Goal: Task Accomplishment & Management: Manage account settings

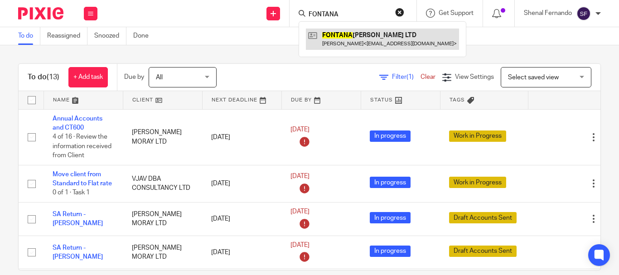
type input "FONTANA"
click at [360, 34] on link at bounding box center [382, 39] width 153 height 21
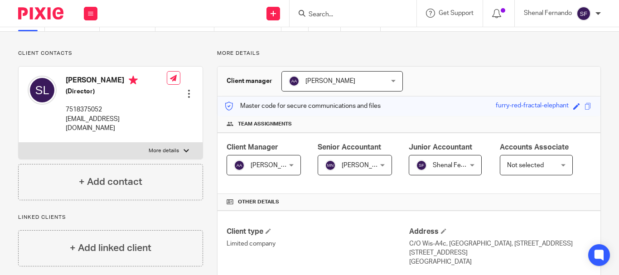
scroll to position [181, 0]
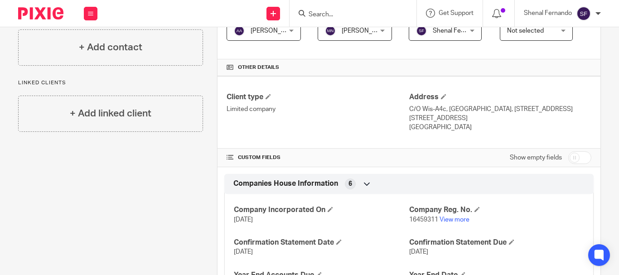
click at [574, 164] on input "checkbox" at bounding box center [579, 157] width 23 height 13
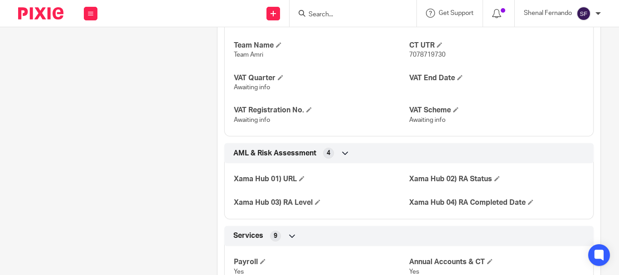
scroll to position [680, 0]
click at [279, 80] on span at bounding box center [280, 76] width 5 height 5
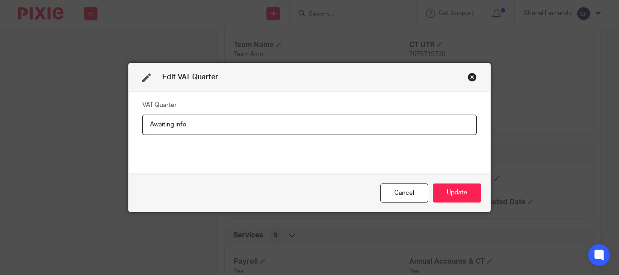
click at [466, 86] on div "Edit VAT Quarter" at bounding box center [310, 77] width 362 height 29
click at [468, 78] on div "Close this dialog window" at bounding box center [472, 77] width 9 height 9
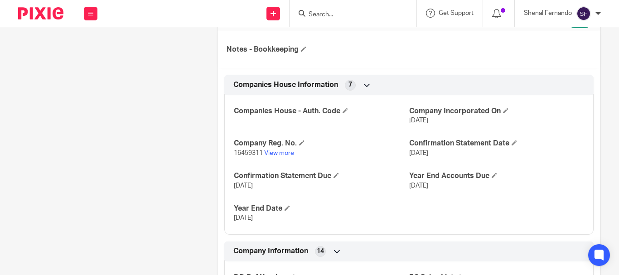
click at [571, 28] on input "checkbox" at bounding box center [579, 21] width 23 height 13
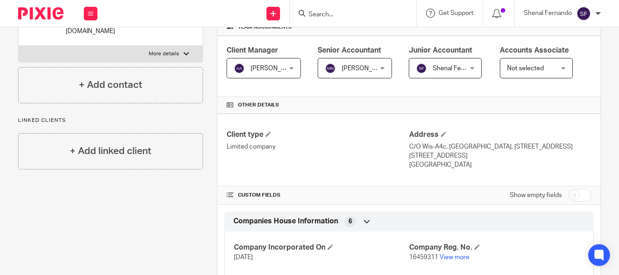
scroll to position [227, 0]
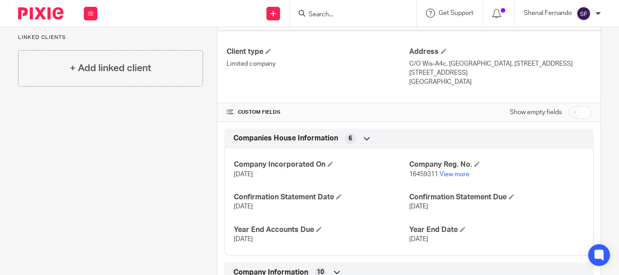
drag, startPoint x: 481, startPoint y: 157, endPoint x: 574, endPoint y: 155, distance: 92.9
click at [553, 121] on div "Show empty fields" at bounding box center [500, 112] width 182 height 18
click at [580, 119] on input "checkbox" at bounding box center [579, 112] width 23 height 13
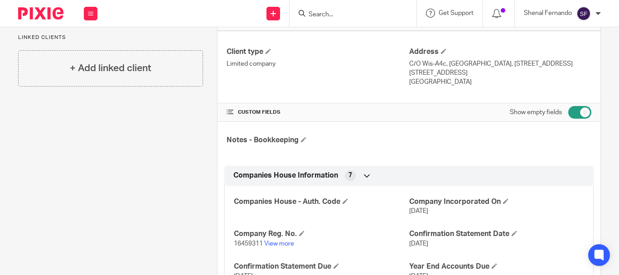
click at [580, 119] on input "checkbox" at bounding box center [579, 112] width 23 height 13
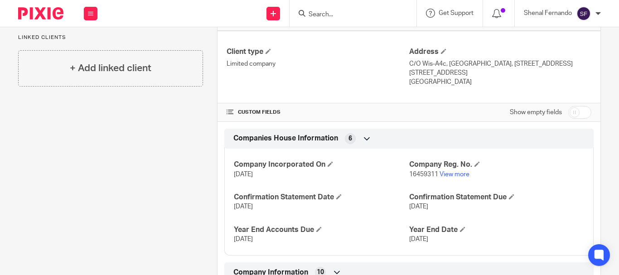
click at [538, 117] on label "Show empty fields" at bounding box center [536, 112] width 52 height 9
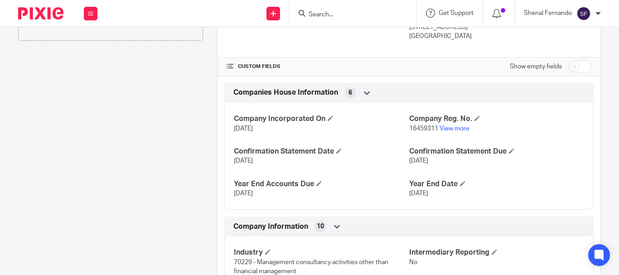
scroll to position [272, 0]
click at [570, 73] on input "checkbox" at bounding box center [579, 67] width 23 height 13
checkbox input "true"
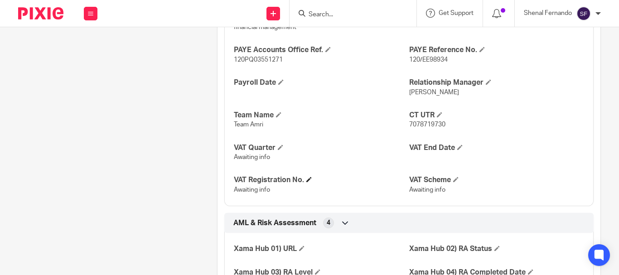
scroll to position [634, 0]
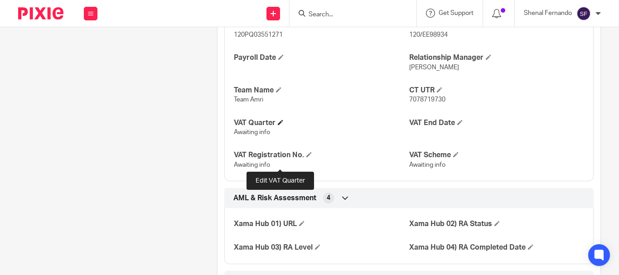
click at [280, 125] on span at bounding box center [280, 122] width 5 height 5
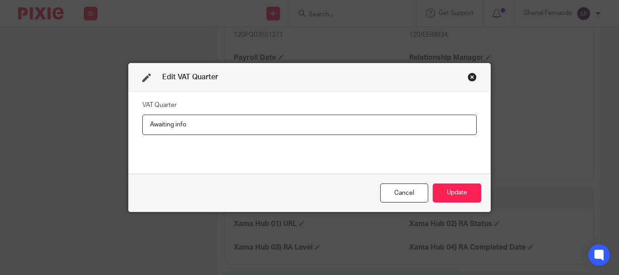
drag, startPoint x: 200, startPoint y: 123, endPoint x: 143, endPoint y: 129, distance: 57.0
click at [143, 129] on input "Awaiting info" at bounding box center [309, 125] width 334 height 20
type input "F"
click at [182, 125] on input "May/Aug/No/Feb" at bounding box center [309, 125] width 334 height 20
type input "May/Aug/Nov/Feb"
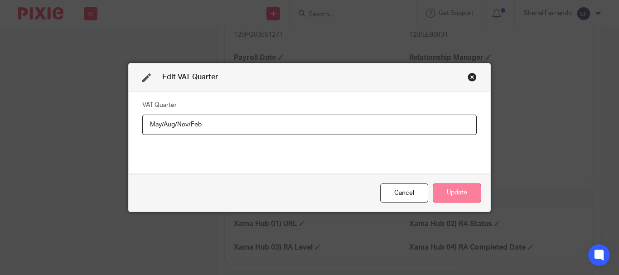
click at [435, 188] on button "Update" at bounding box center [457, 193] width 48 height 19
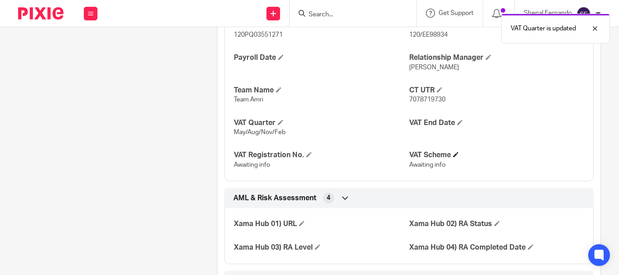
click at [454, 160] on h4 "VAT Scheme" at bounding box center [496, 155] width 175 height 10
click at [453, 157] on span at bounding box center [455, 154] width 5 height 5
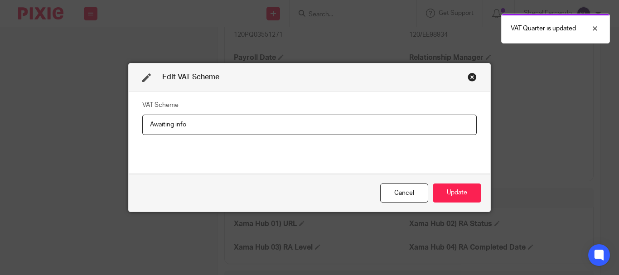
click at [331, 131] on input "Awaiting info" at bounding box center [309, 125] width 334 height 20
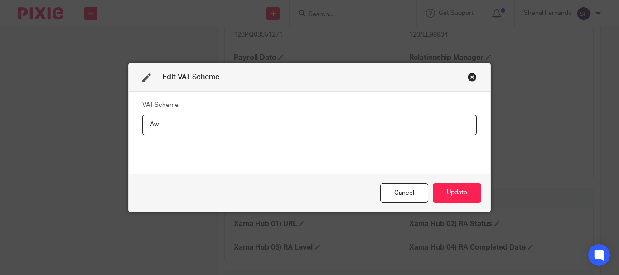
type input "A"
type input "Standard rate"
click at [457, 189] on button "Update" at bounding box center [457, 193] width 48 height 19
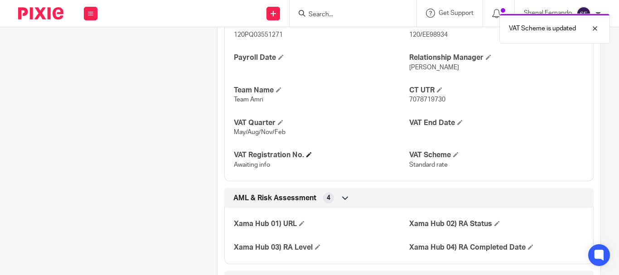
click at [307, 157] on span at bounding box center [308, 154] width 5 height 5
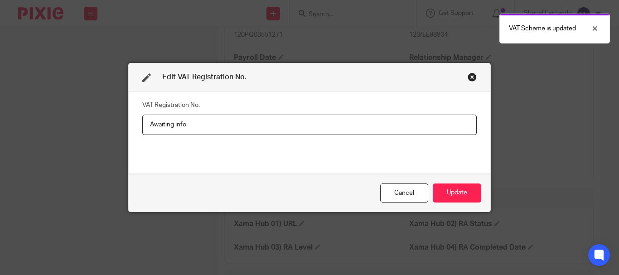
drag, startPoint x: 212, startPoint y: 132, endPoint x: 112, endPoint y: 131, distance: 99.7
click at [112, 131] on div "Edit VAT Registration No. VAT Registration No. Awaiting info Cancel Update" at bounding box center [309, 137] width 619 height 275
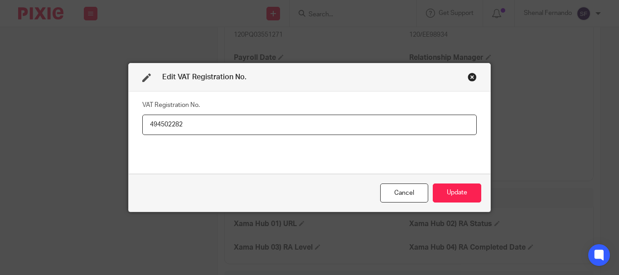
type input "494502282"
click at [455, 185] on button "Update" at bounding box center [457, 193] width 48 height 19
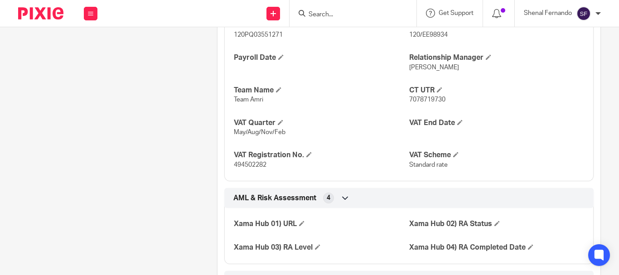
click at [249, 168] on span "494502282" at bounding box center [250, 165] width 33 height 6
copy span "494502282"
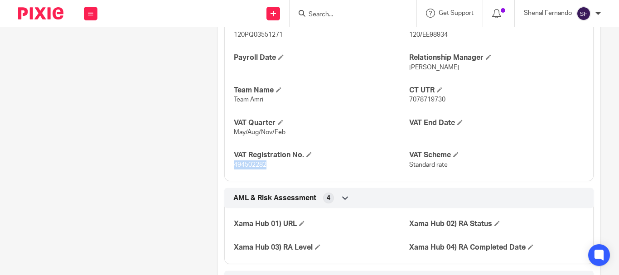
copy span "494502282"
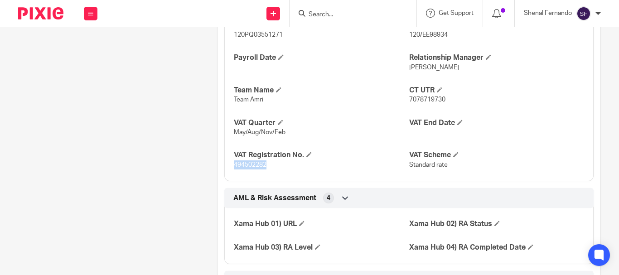
copy span "494502282"
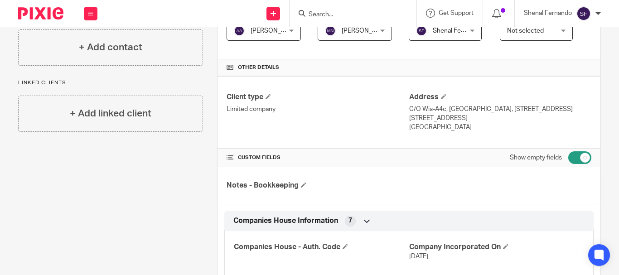
scroll to position [0, 0]
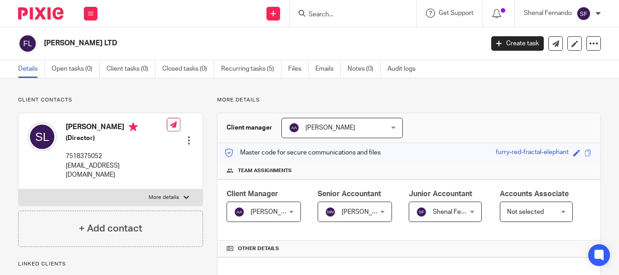
click at [79, 167] on p "[EMAIL_ADDRESS][DOMAIN_NAME]" at bounding box center [116, 170] width 101 height 19
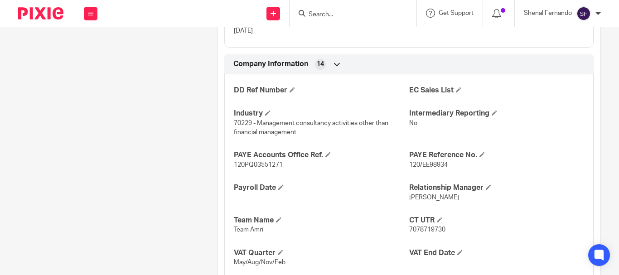
scroll to position [634, 0]
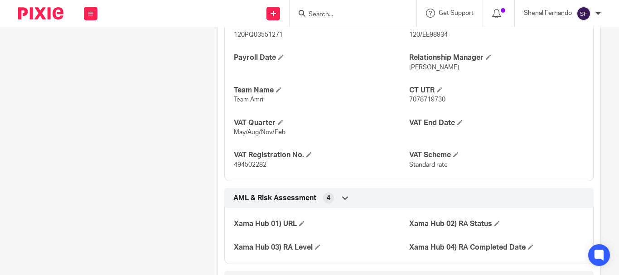
click at [247, 168] on span "494502282" at bounding box center [250, 165] width 33 height 6
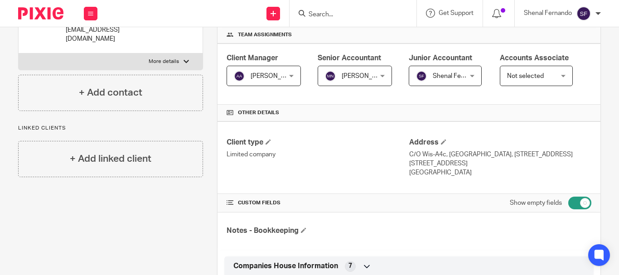
scroll to position [0, 0]
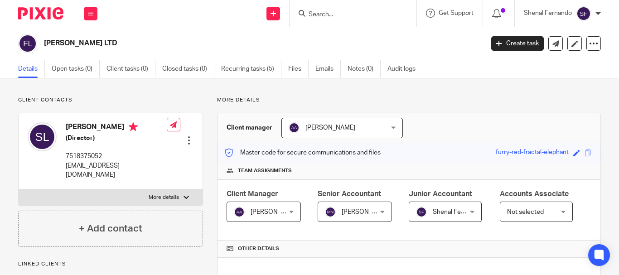
click at [320, 12] on input "Search" at bounding box center [349, 15] width 82 height 8
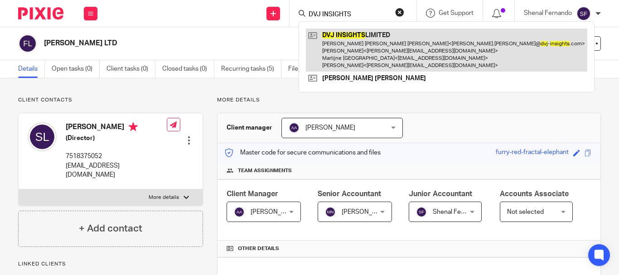
type input "DVJ INSIGHTS"
click at [336, 39] on link at bounding box center [446, 50] width 281 height 43
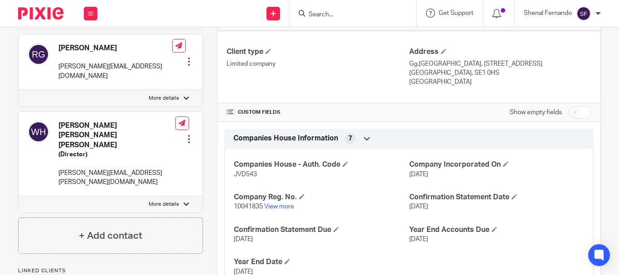
click at [568, 119] on input "checkbox" at bounding box center [579, 112] width 23 height 13
checkbox input "true"
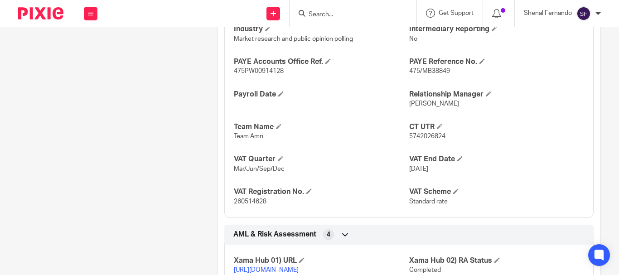
scroll to position [634, 0]
